Goal: Task Accomplishment & Management: Use online tool/utility

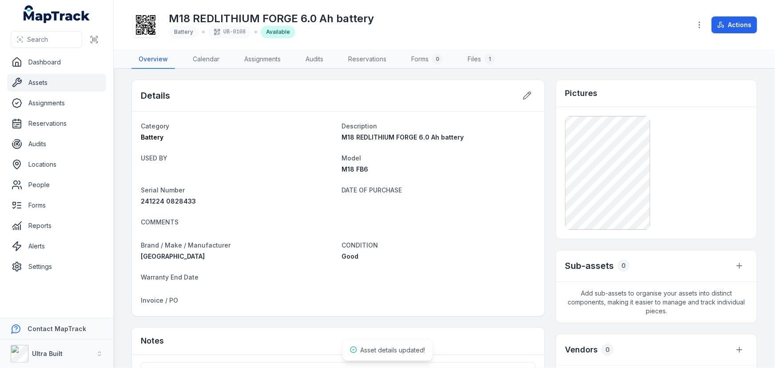
click at [43, 81] on link "Assets" at bounding box center [56, 83] width 99 height 18
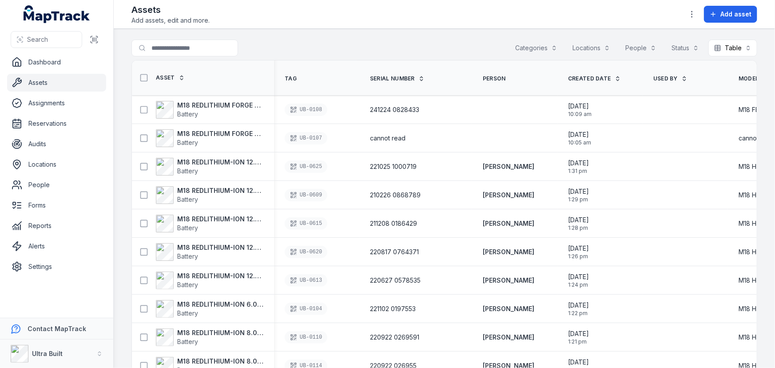
click at [434, 63] on th "Serial Number" at bounding box center [415, 77] width 113 height 35
click at [244, 69] on th "Asset" at bounding box center [203, 77] width 142 height 35
click at [39, 83] on link "Assets" at bounding box center [56, 83] width 99 height 18
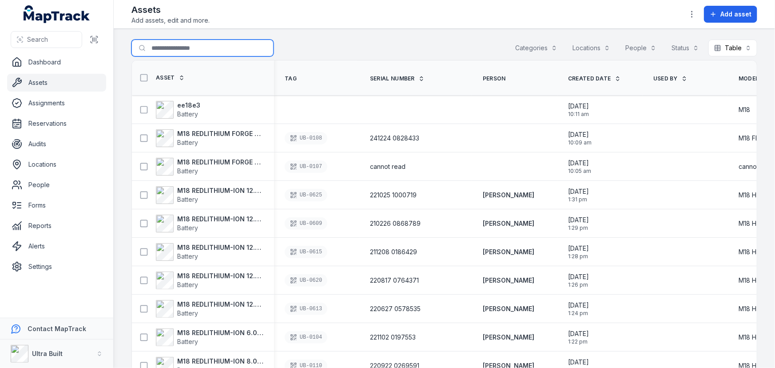
click at [194, 47] on input "Search for assets" at bounding box center [202, 48] width 142 height 17
type input "****"
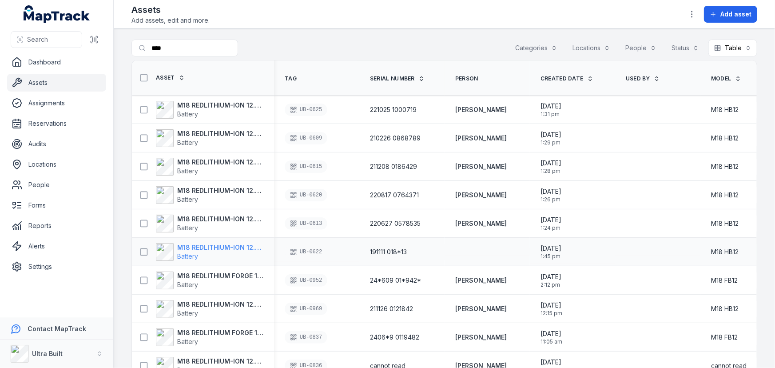
click at [242, 246] on strong "M18 REDLITHIUM-ION 12.0 Ah battery" at bounding box center [220, 247] width 86 height 9
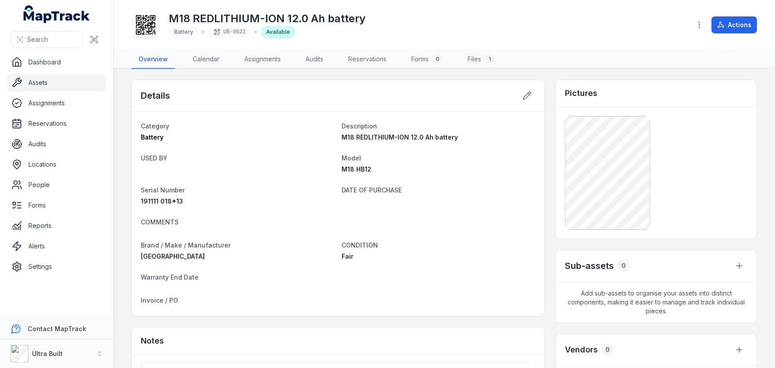
click at [279, 18] on h1 "M18 REDLITHIUM-ION 12.0 Ah battery" at bounding box center [267, 19] width 197 height 14
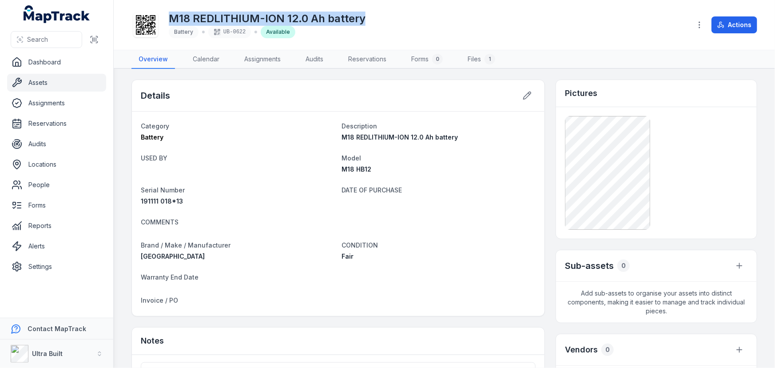
click at [279, 18] on h1 "M18 REDLITHIUM-ION 12.0 Ah battery" at bounding box center [267, 19] width 197 height 14
copy h1 "M18 REDLITHIUM-ION 12.0 Ah battery"
click at [48, 84] on link "Assets" at bounding box center [56, 83] width 99 height 18
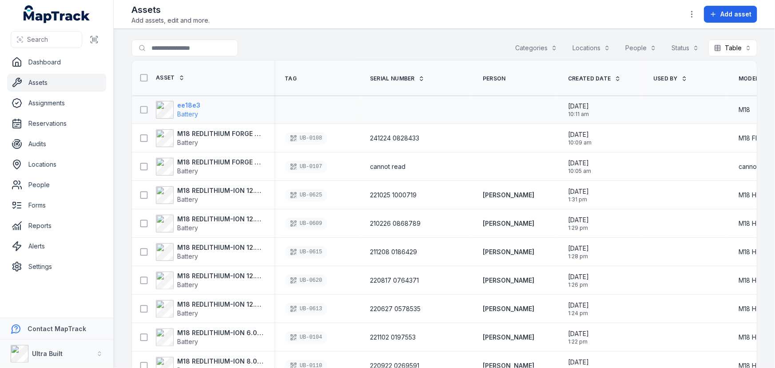
click at [191, 103] on strong "ee18e3" at bounding box center [188, 105] width 23 height 9
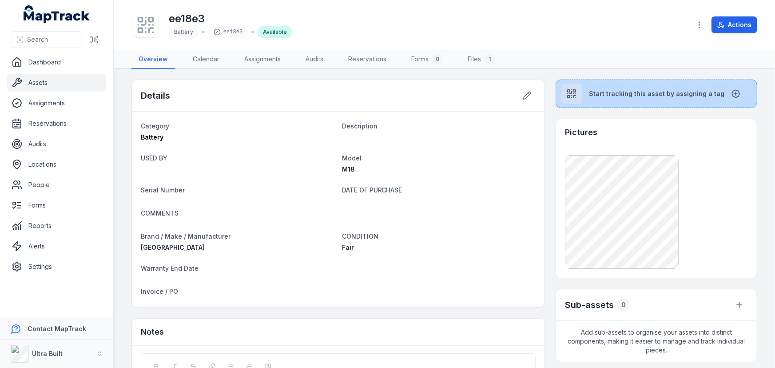
click at [638, 98] on button "Start tracking this asset by assigning a tag" at bounding box center [656, 93] width 202 height 28
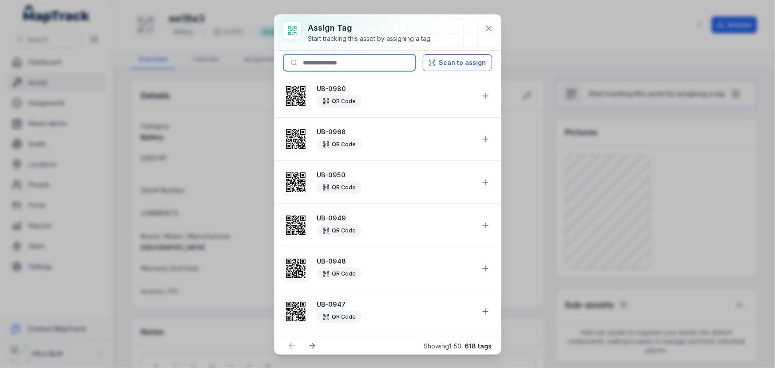
click at [335, 67] on input at bounding box center [349, 62] width 132 height 17
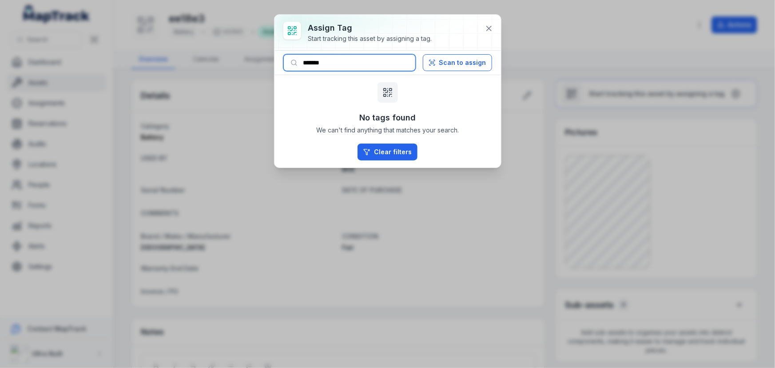
drag, startPoint x: 318, startPoint y: 62, endPoint x: 353, endPoint y: 63, distance: 34.6
click at [353, 63] on input "*******" at bounding box center [349, 62] width 132 height 17
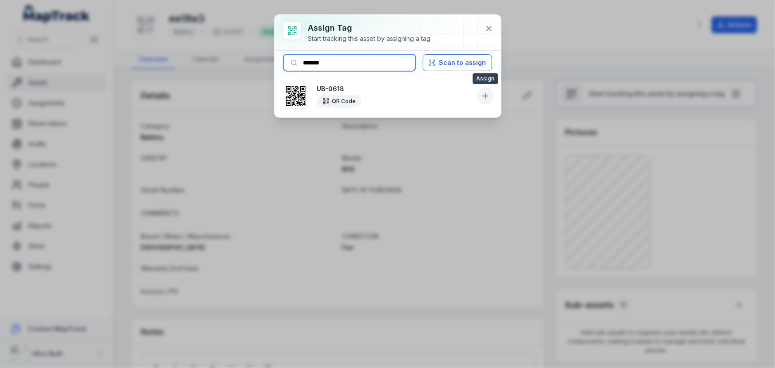
type input "*******"
click at [487, 90] on button at bounding box center [485, 95] width 17 height 17
